Goal: Find specific page/section: Find specific page/section

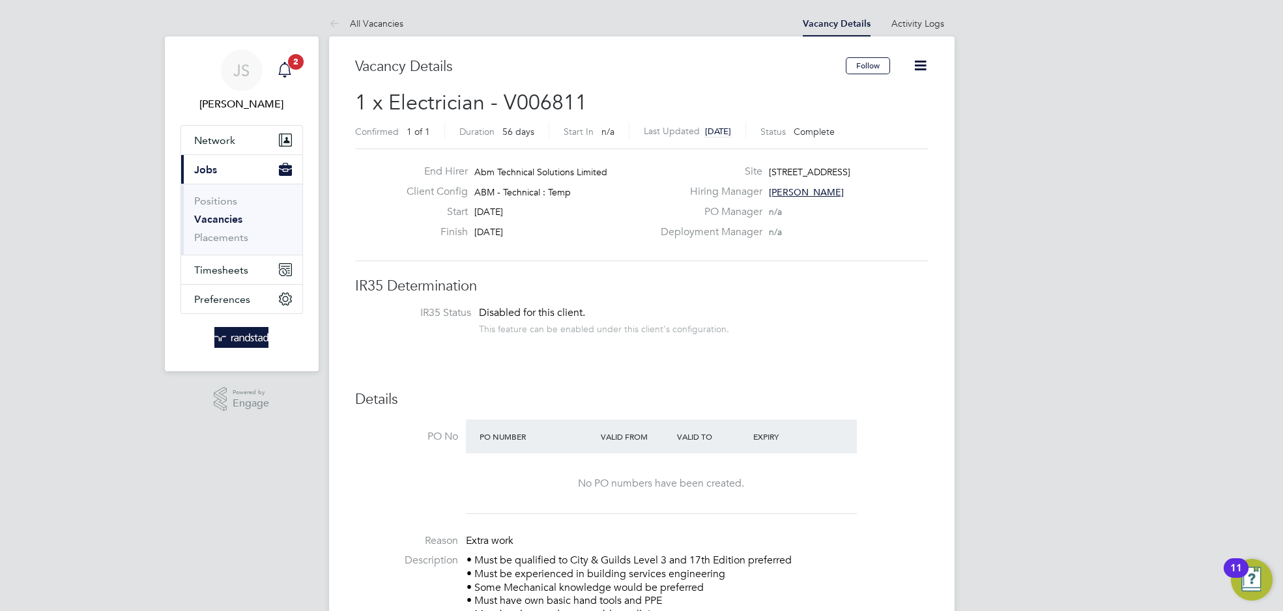
click at [289, 68] on app-alerts-badge "2" at bounding box center [295, 62] width 17 height 18
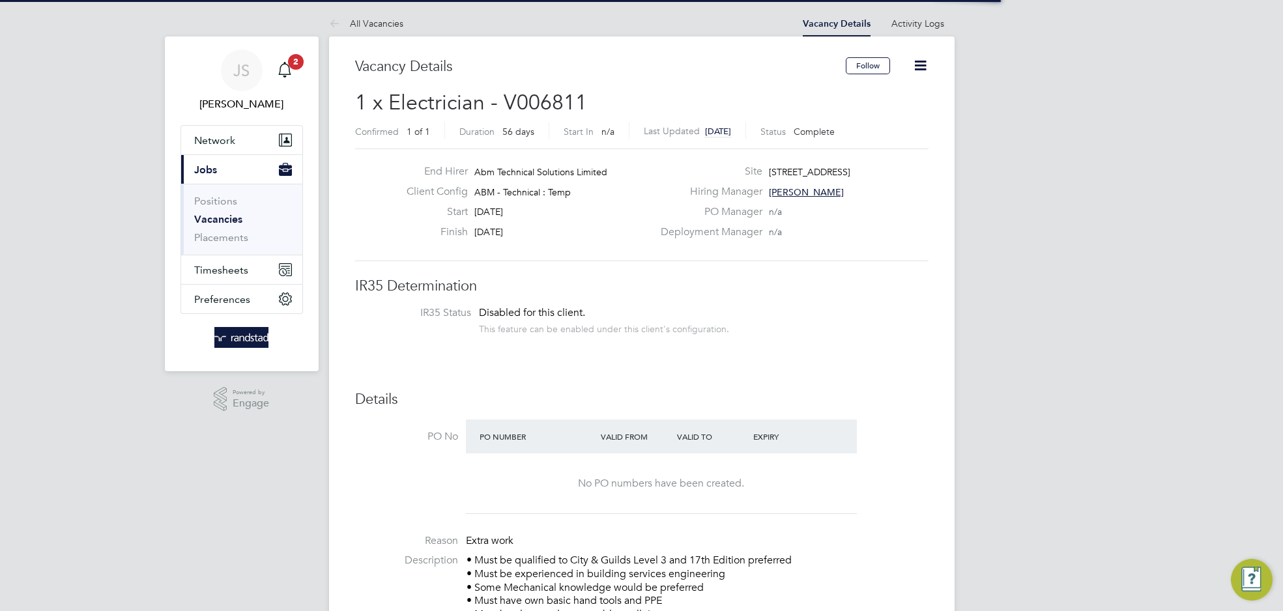
scroll to position [22, 113]
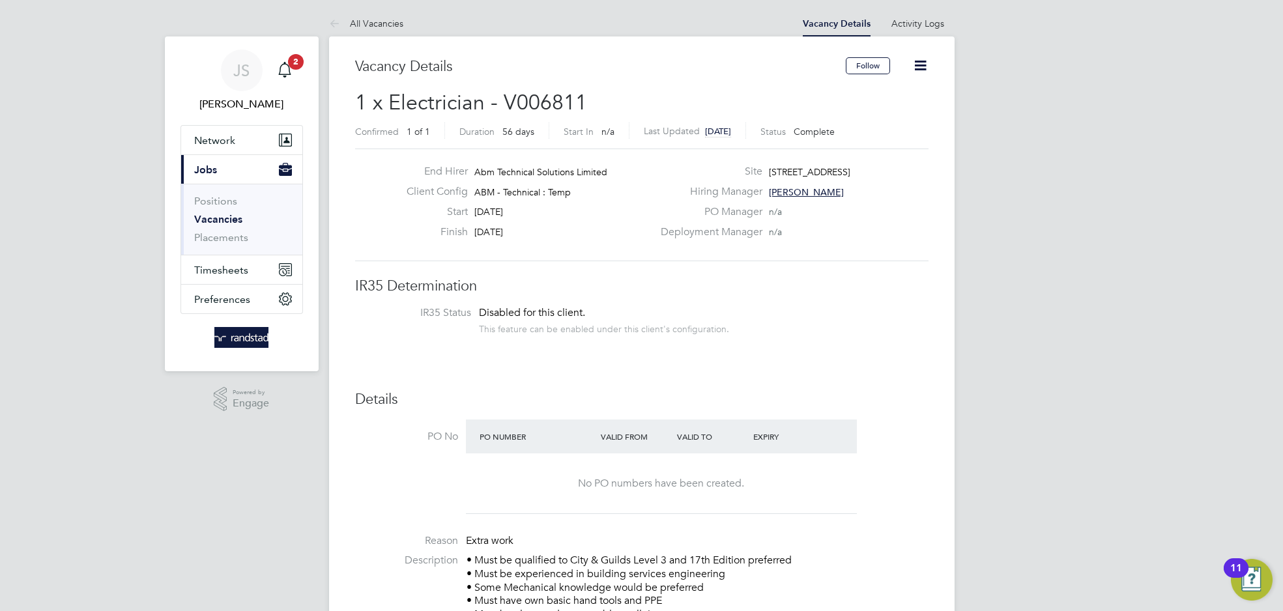
click at [223, 212] on li "Positions" at bounding box center [243, 204] width 98 height 18
click at [223, 213] on link "Vacancies" at bounding box center [218, 219] width 48 height 12
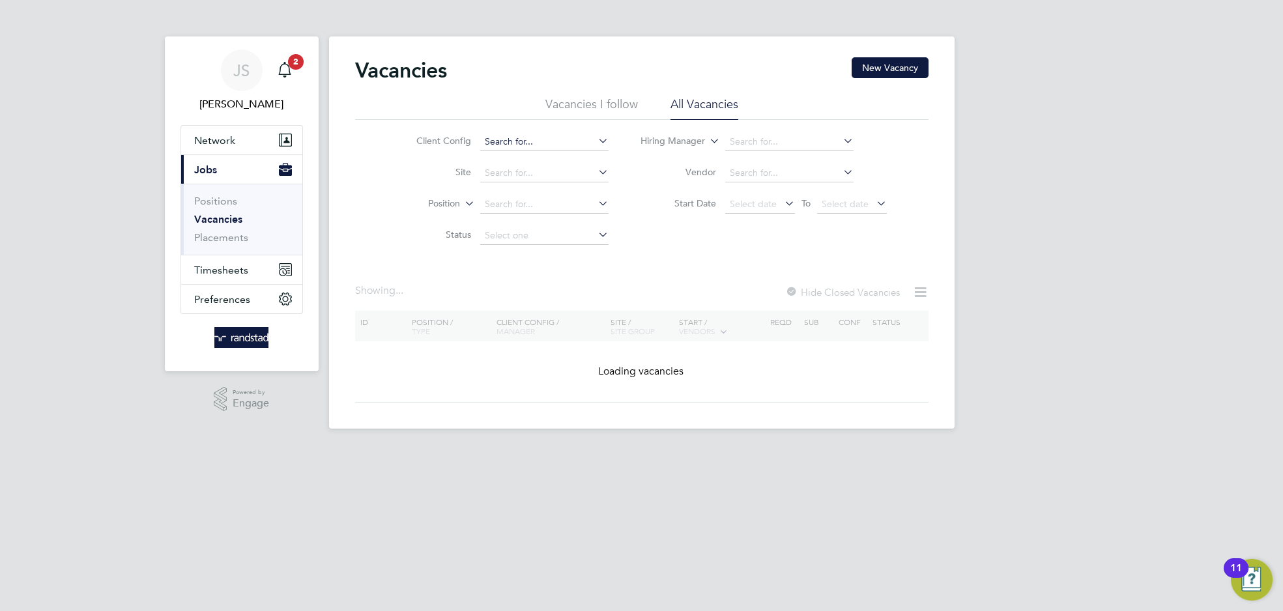
click at [563, 142] on input at bounding box center [544, 142] width 128 height 18
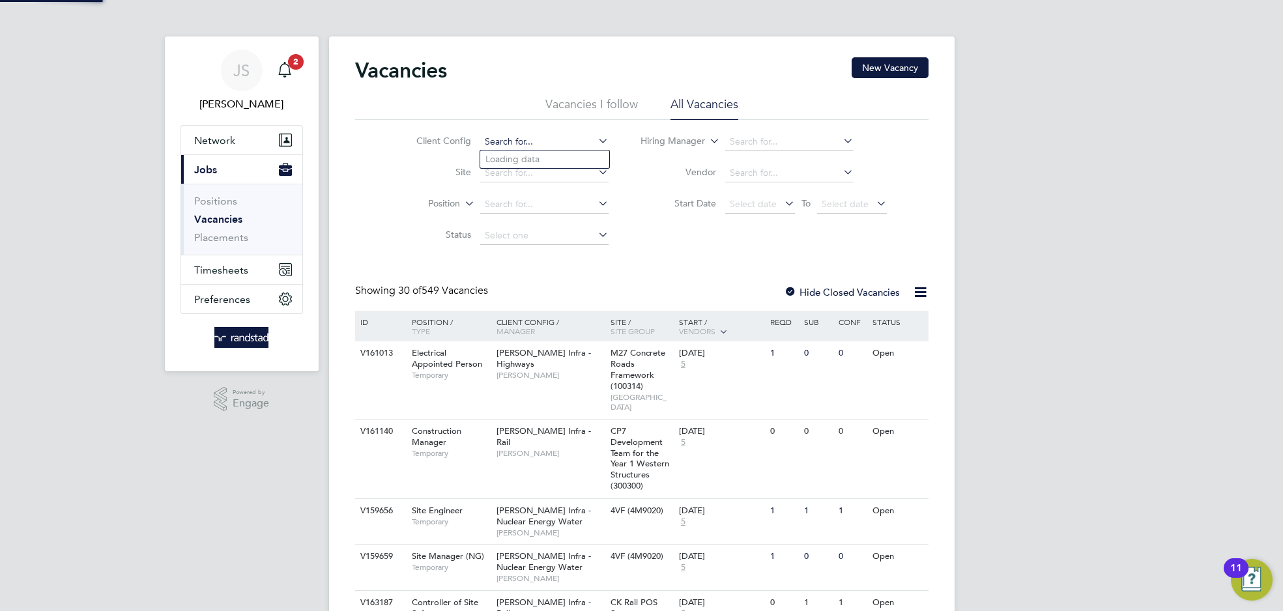
click at [591, 135] on input at bounding box center [544, 142] width 128 height 18
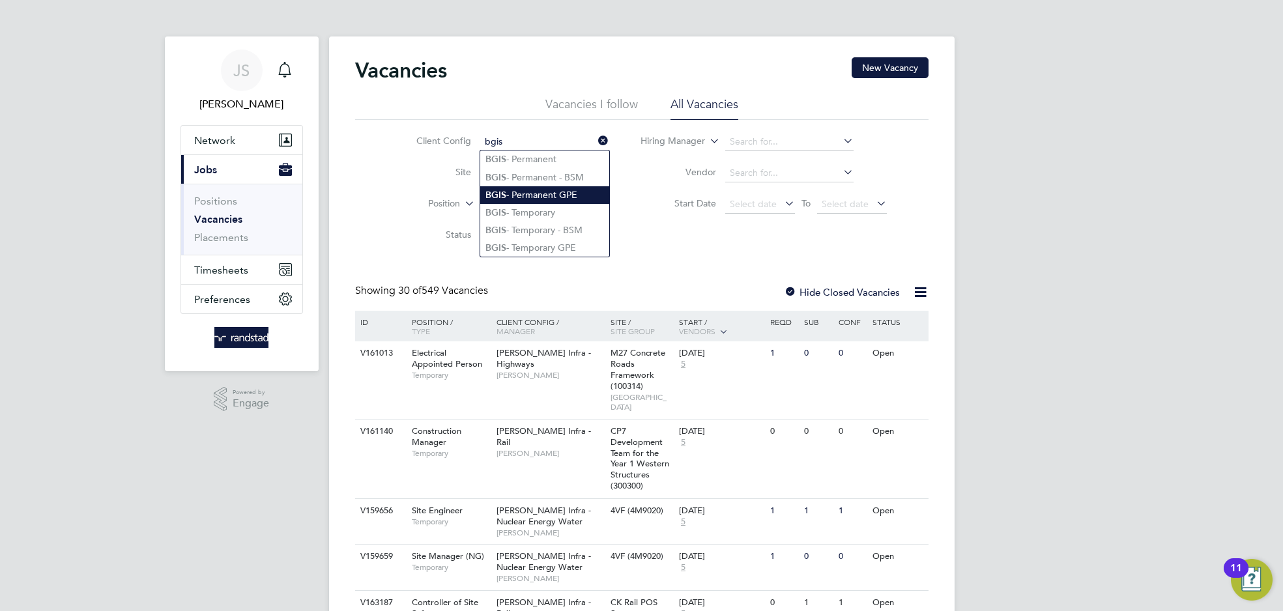
click at [569, 192] on li "BGIS - Permanent GPE" at bounding box center [544, 195] width 129 height 18
type input "BGIS - Permanent GPE"
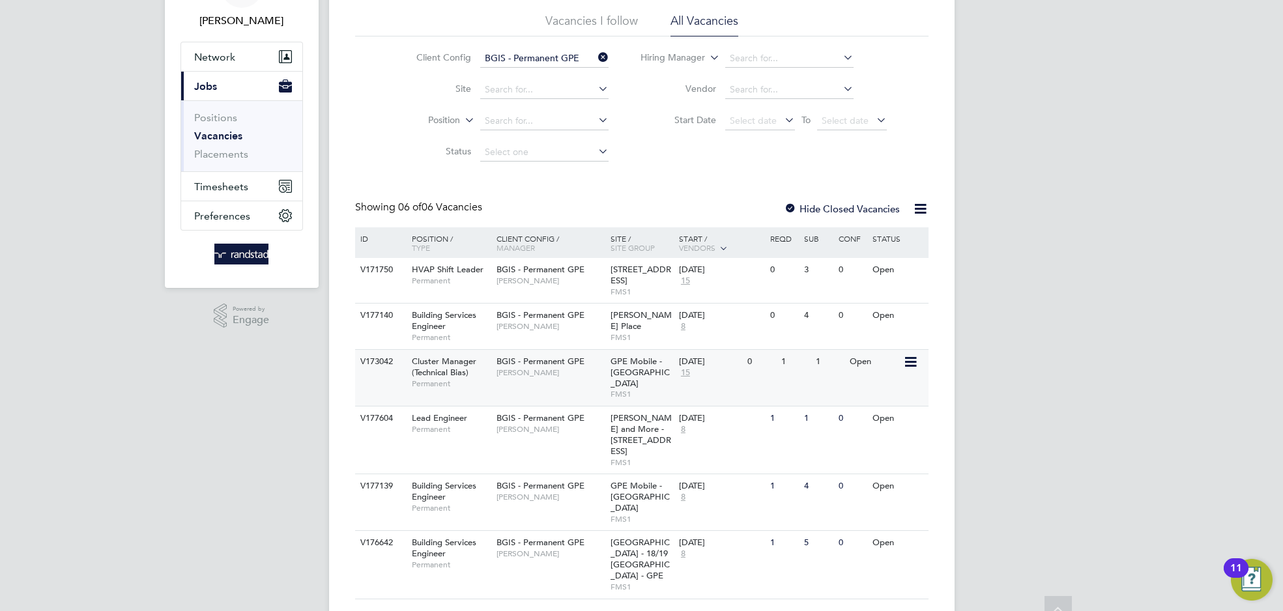
scroll to position [84, 0]
